Goal: Information Seeking & Learning: Learn about a topic

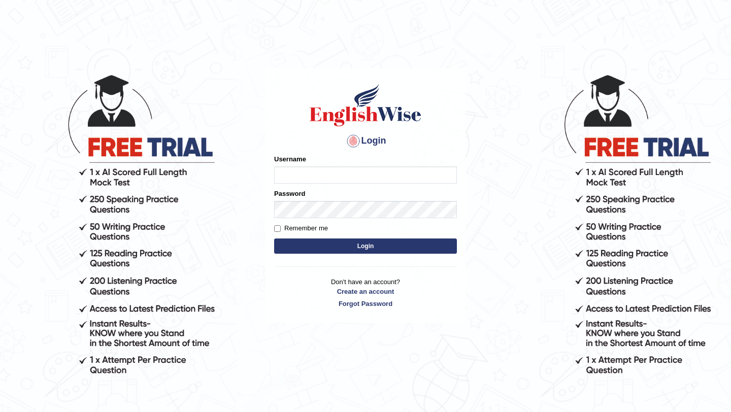
type input "Mayuguna"
click at [356, 247] on button "Login" at bounding box center [365, 246] width 183 height 15
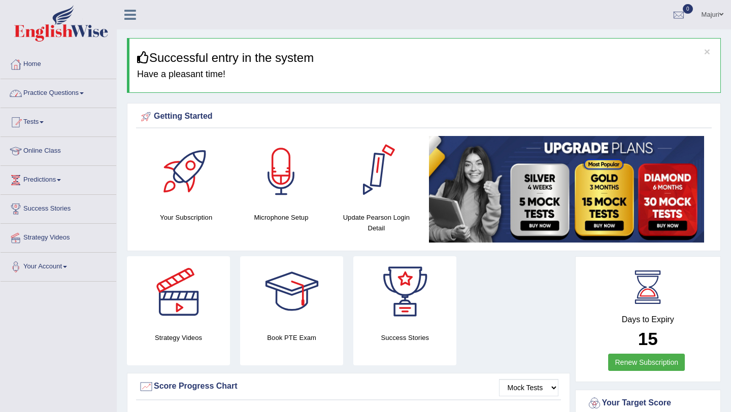
click at [66, 94] on link "Practice Questions" at bounding box center [59, 91] width 116 height 25
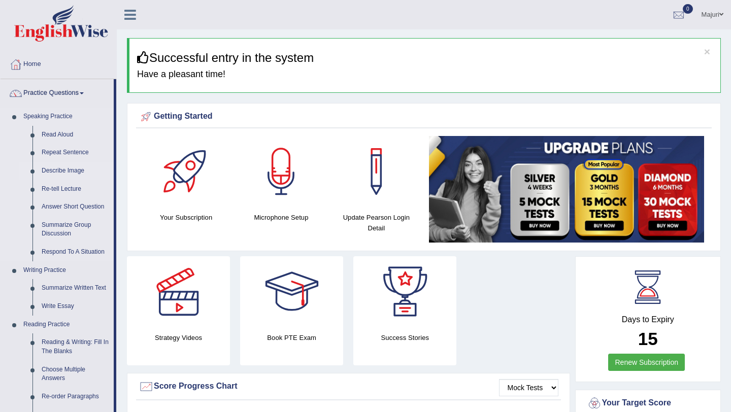
click at [58, 175] on link "Describe Image" at bounding box center [75, 171] width 77 height 18
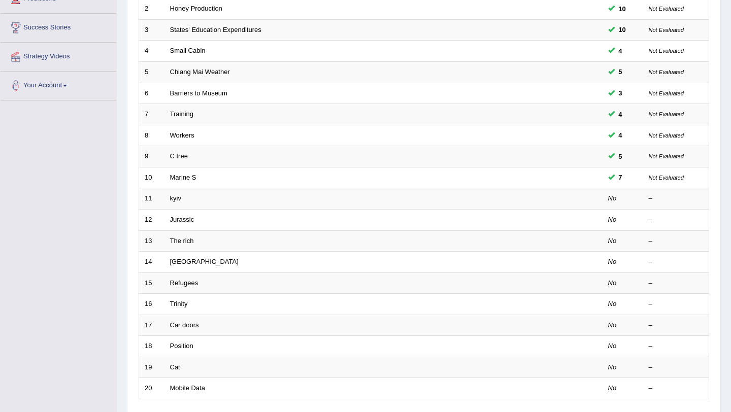
scroll to position [260, 0]
